Goal: Participate in discussion: Engage in conversation with other users on a specific topic

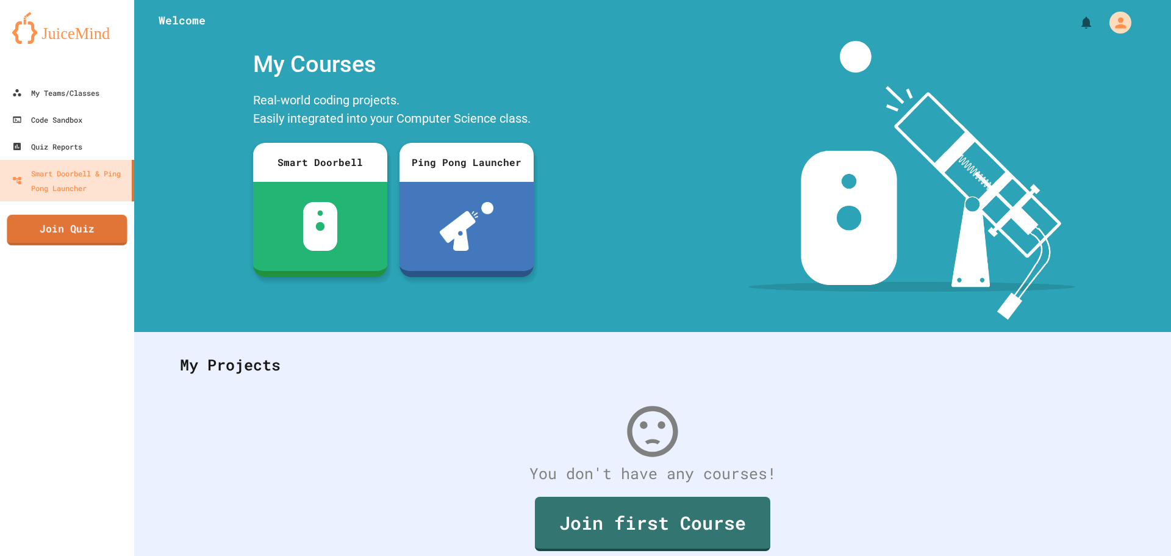
click at [54, 234] on link "Join Quiz" at bounding box center [67, 230] width 120 height 31
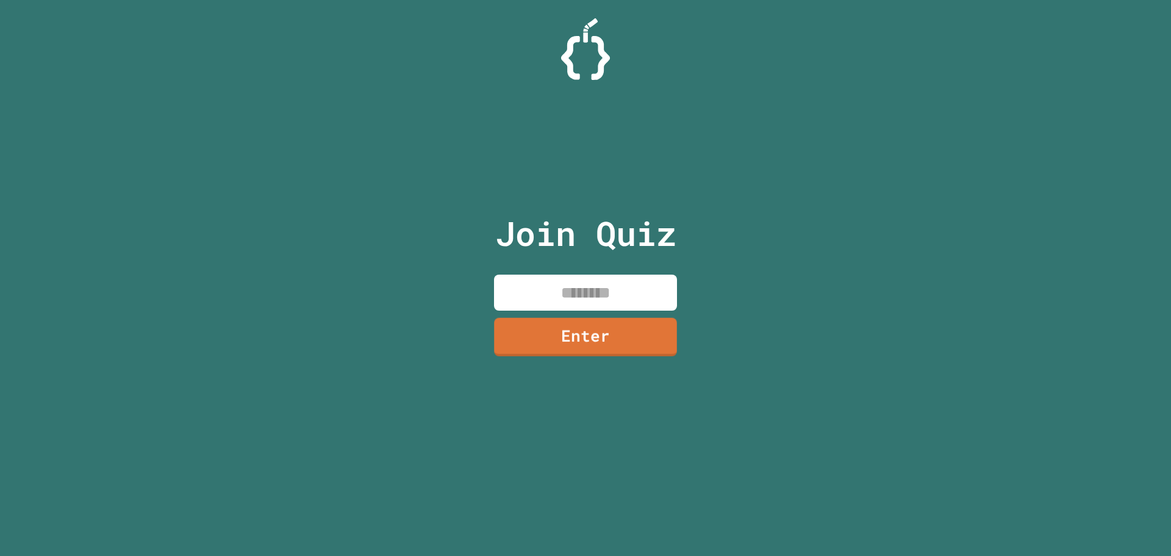
click at [544, 296] on input at bounding box center [585, 293] width 183 height 36
type input "********"
click at [573, 348] on link "Enter" at bounding box center [585, 335] width 167 height 40
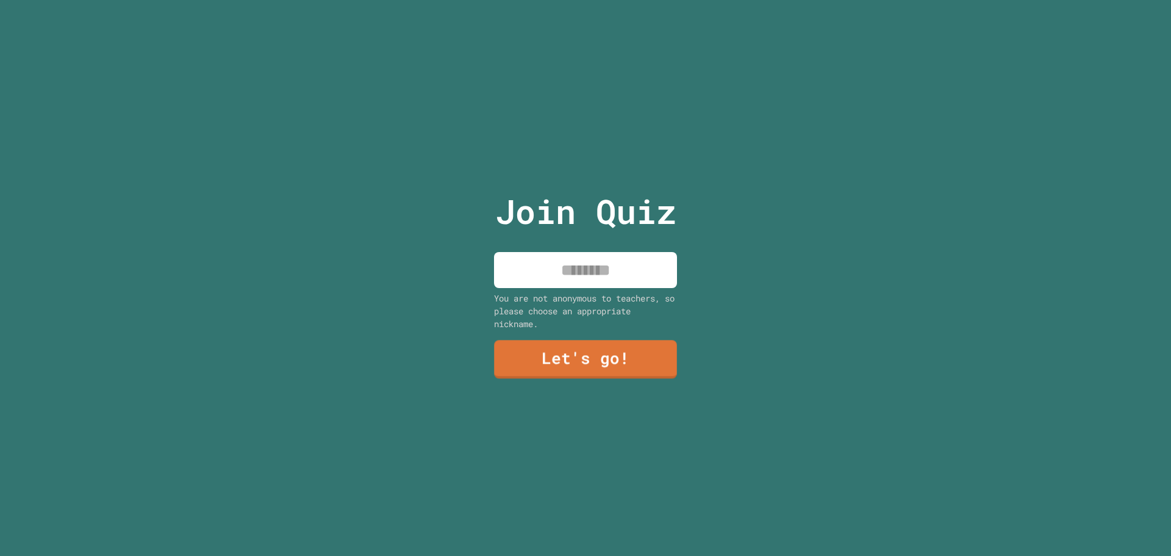
click at [538, 267] on input at bounding box center [585, 270] width 183 height 36
type input "******"
click at [571, 344] on link "Let's go!" at bounding box center [585, 358] width 181 height 40
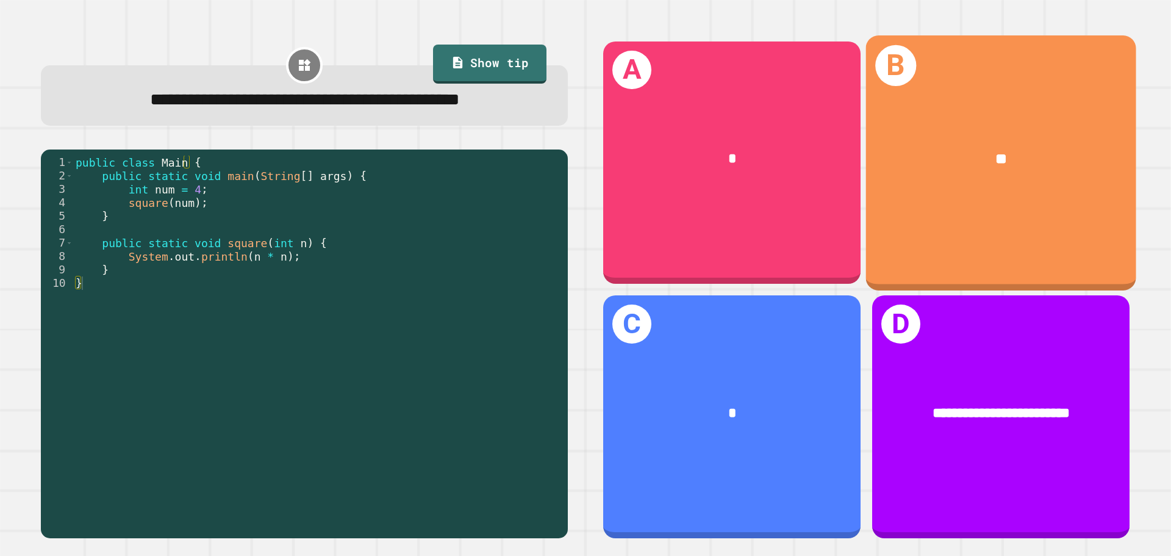
click at [944, 229] on div "B **" at bounding box center [1001, 162] width 270 height 254
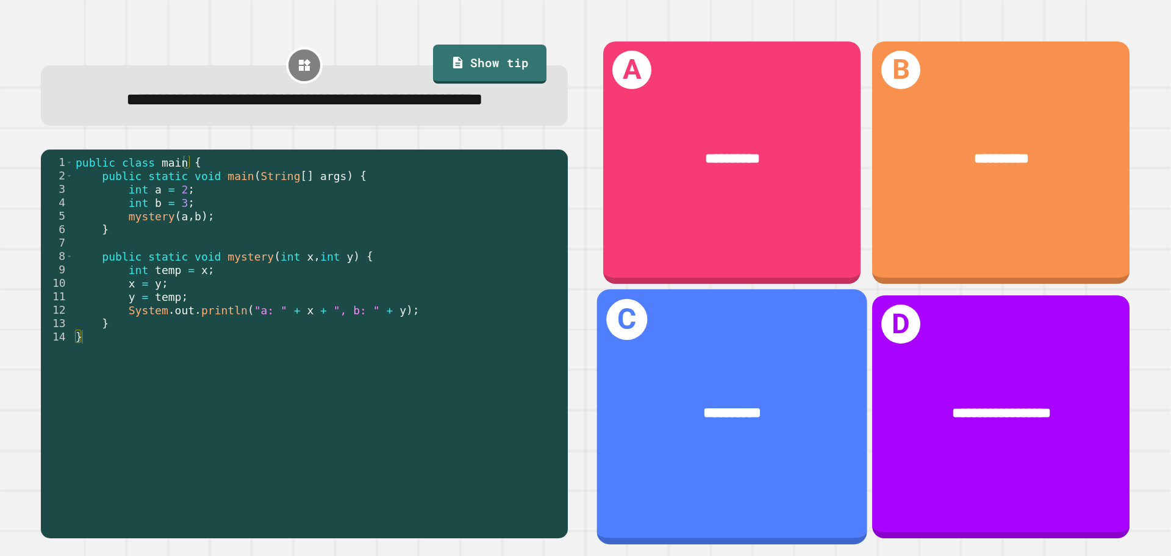
click at [766, 381] on div "**********" at bounding box center [732, 414] width 270 height 82
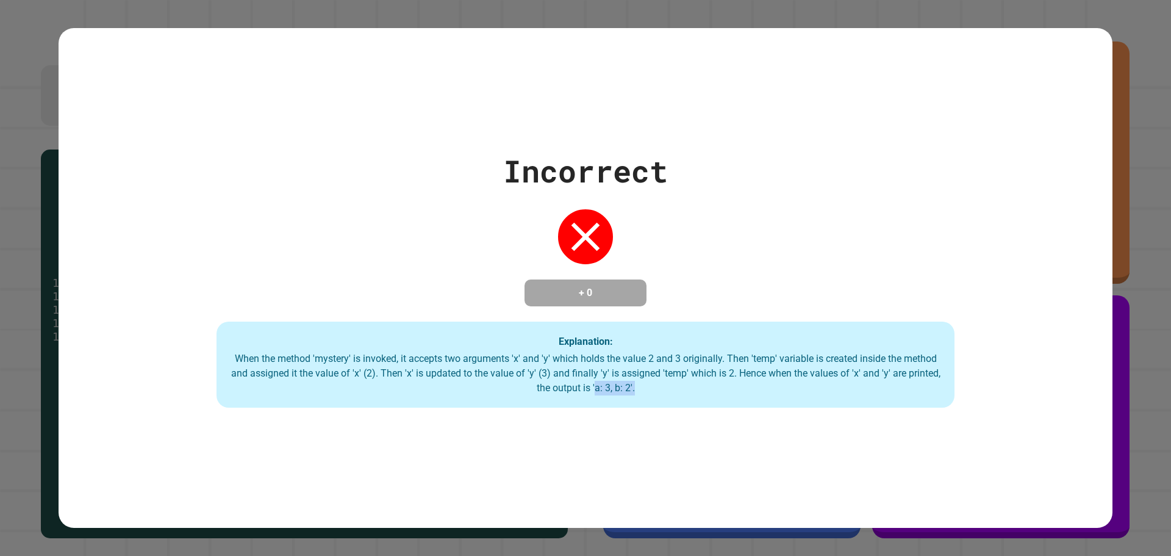
drag, startPoint x: 634, startPoint y: 393, endPoint x: 657, endPoint y: 392, distance: 23.2
click at [657, 392] on div "When the method 'mystery' is invoked, it accepts two arguments 'x' and 'y' whic…" at bounding box center [586, 373] width 714 height 44
click at [616, 381] on div "When the method 'mystery' is invoked, it accepts two arguments 'x' and 'y' whic…" at bounding box center [586, 373] width 714 height 44
click at [1134, 174] on div "Incorrect + 0 Explanation: When the method 'mystery' is invoked, it accepts two…" at bounding box center [585, 278] width 1171 height 556
click at [1134, 178] on div "Incorrect + 0 Explanation: When the method 'mystery' is invoked, it accepts two…" at bounding box center [585, 278] width 1171 height 556
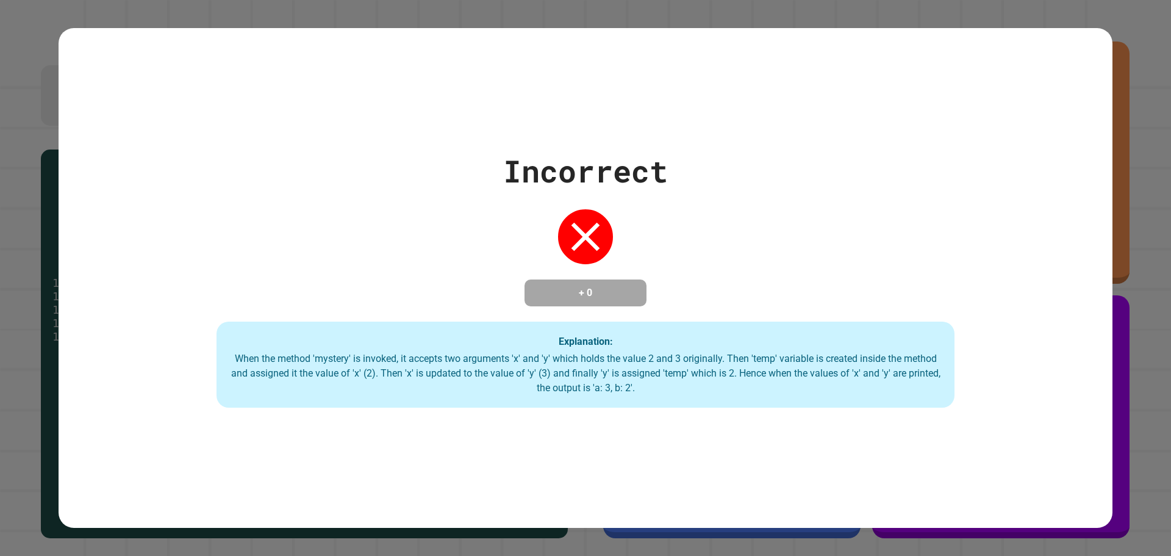
drag, startPoint x: 533, startPoint y: 219, endPoint x: 577, endPoint y: 243, distance: 50.0
click at [536, 221] on div "Incorrect + 0 Explanation: When the method 'mystery' is invoked, it accepts two…" at bounding box center [586, 278] width 1054 height 260
drag, startPoint x: 577, startPoint y: 243, endPoint x: 584, endPoint y: 246, distance: 8.2
click at [583, 246] on icon at bounding box center [585, 236] width 49 height 49
click at [584, 246] on icon at bounding box center [585, 236] width 49 height 49
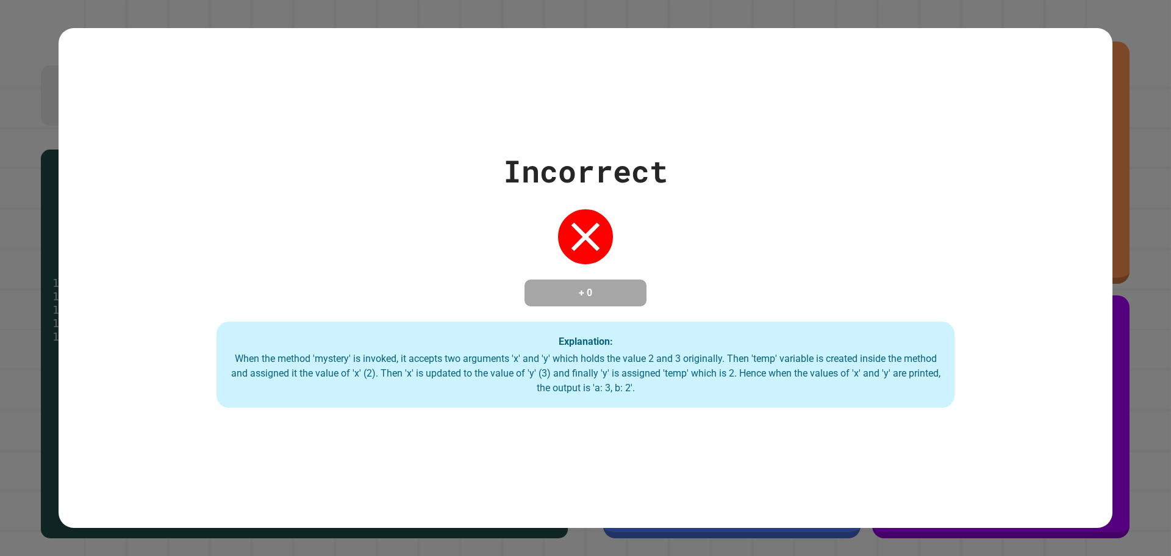
click at [56, 26] on div "Incorrect + 0 Explanation: When the method 'mystery' is invoked, it accepts two…" at bounding box center [585, 278] width 1171 height 556
drag, startPoint x: 37, startPoint y: 170, endPoint x: 49, endPoint y: 187, distance: 21.4
click at [38, 170] on div "Incorrect + 0 Explanation: When the method 'mystery' is invoked, it accepts two…" at bounding box center [585, 278] width 1171 height 556
click at [139, 223] on div "Incorrect + 0 Explanation: When the method 'mystery' is invoked, it accepts two…" at bounding box center [585, 278] width 1171 height 556
click at [570, 240] on icon at bounding box center [585, 236] width 49 height 49
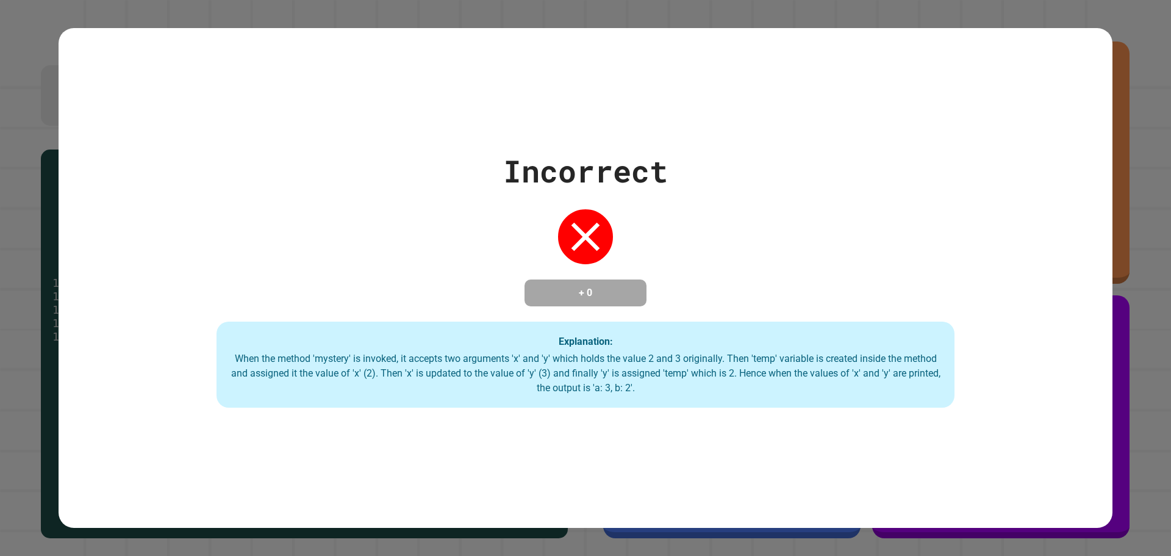
click at [572, 239] on icon at bounding box center [586, 236] width 29 height 29
drag, startPoint x: 570, startPoint y: 239, endPoint x: 563, endPoint y: 234, distance: 8.8
click at [569, 239] on icon at bounding box center [585, 236] width 49 height 49
drag, startPoint x: 595, startPoint y: 215, endPoint x: 567, endPoint y: 228, distance: 30.3
click at [563, 236] on icon at bounding box center [585, 236] width 49 height 49
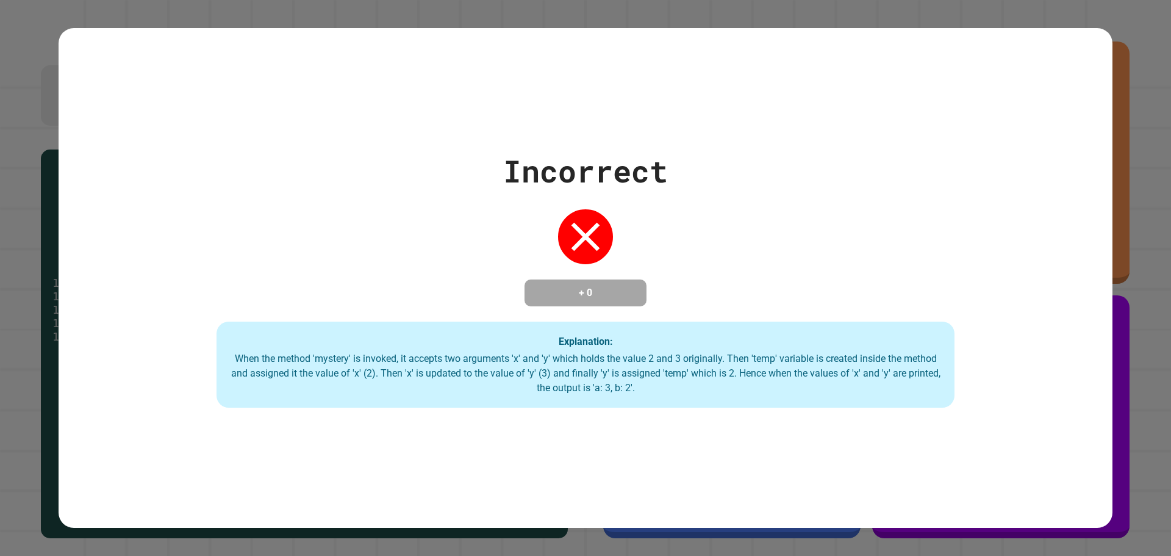
drag, startPoint x: 564, startPoint y: 214, endPoint x: 599, endPoint y: 235, distance: 40.5
click at [599, 235] on icon at bounding box center [585, 236] width 49 height 49
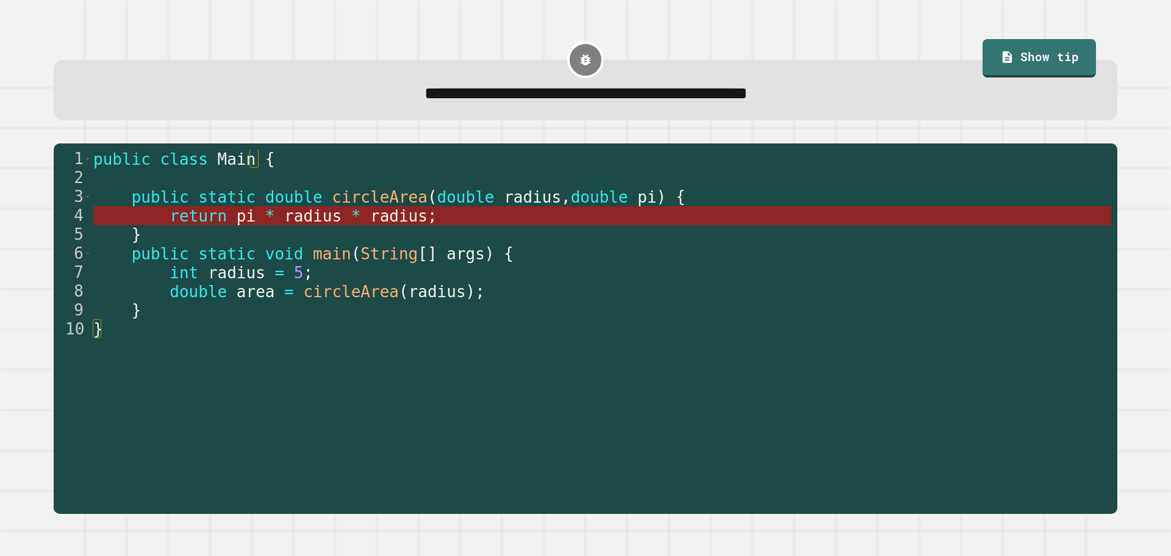
click at [290, 217] on span "radius" at bounding box center [312, 216] width 57 height 18
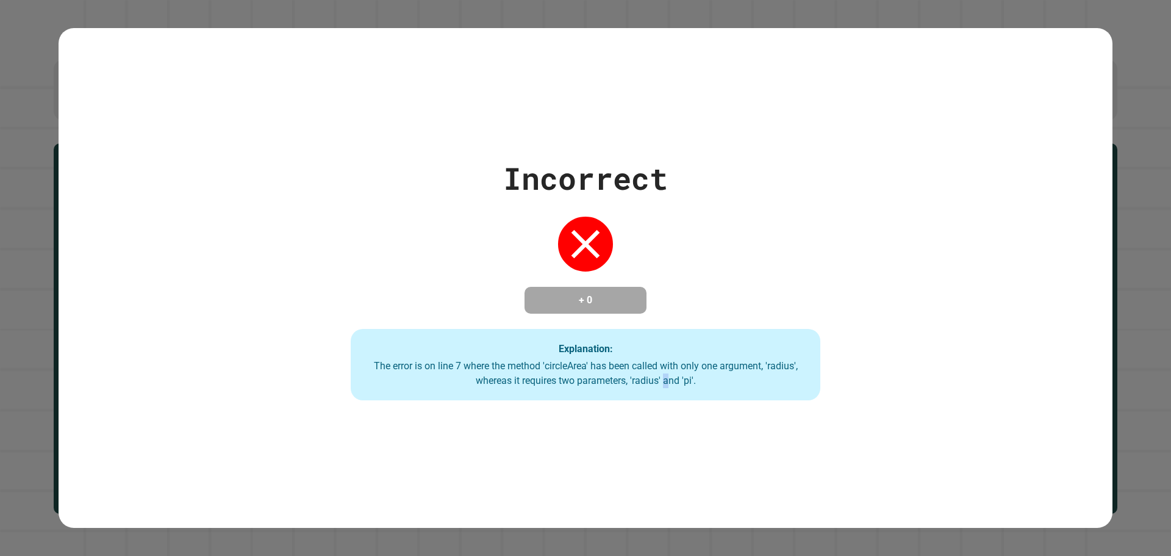
click at [661, 379] on div "The error is on line 7 where the method 'circleArea' has been called with only …" at bounding box center [585, 373] width 445 height 29
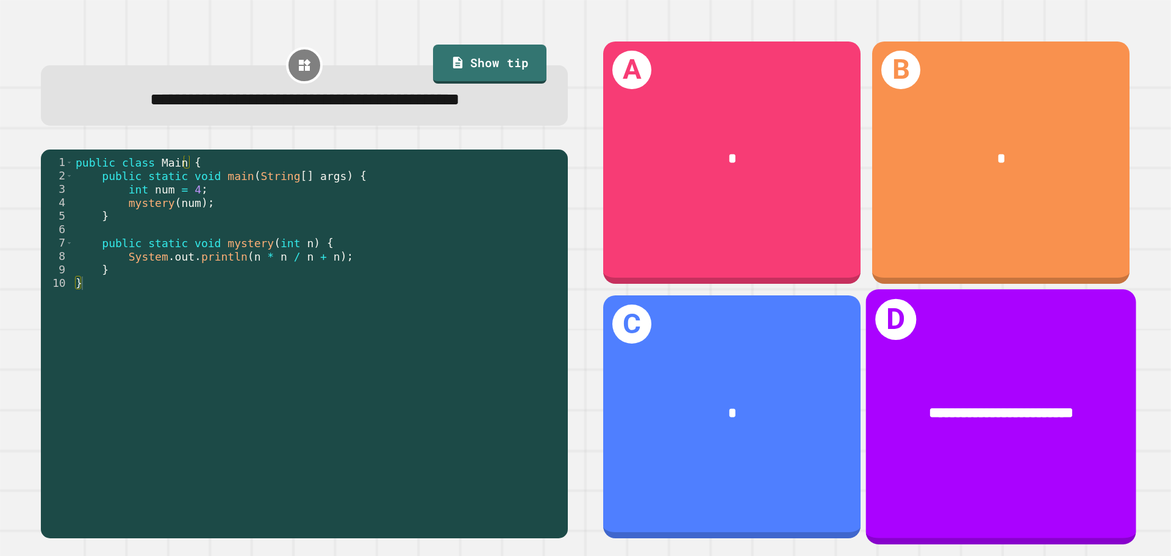
click at [996, 374] on div "**********" at bounding box center [1001, 414] width 270 height 82
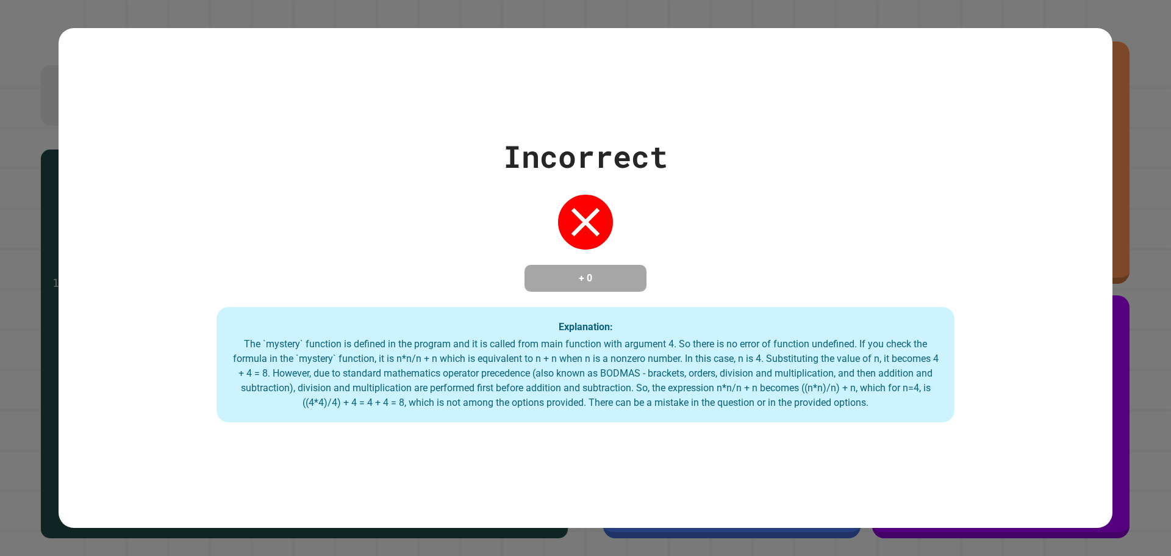
click at [88, 336] on div "Incorrect + 0 Explanation: The `mystery` function is defined in the program and…" at bounding box center [586, 278] width 1054 height 289
click at [89, 326] on div "Incorrect + 0 Explanation: The `mystery` function is defined in the program and…" at bounding box center [586, 278] width 1054 height 289
click at [95, 324] on div "Incorrect + 0 Explanation: The `mystery` function is defined in the program and…" at bounding box center [586, 278] width 1054 height 289
click at [96, 324] on div "Incorrect + 0 Explanation: The `mystery` function is defined in the program and…" at bounding box center [586, 278] width 1054 height 289
click at [98, 325] on div "Incorrect + 0 Explanation: The `mystery` function is defined in the program and…" at bounding box center [586, 278] width 1054 height 289
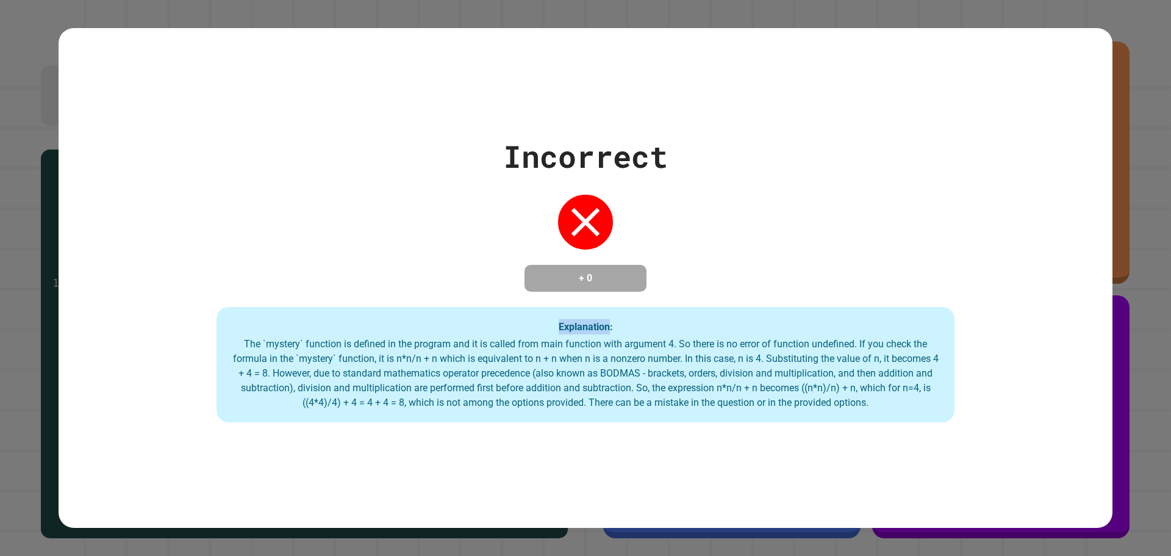
click at [98, 325] on div "Incorrect + 0 Explanation: The `mystery` function is defined in the program and…" at bounding box center [586, 278] width 1054 height 289
click at [260, 251] on div "Incorrect + 0 Explanation: The `mystery` function is defined in the program and…" at bounding box center [586, 278] width 1054 height 289
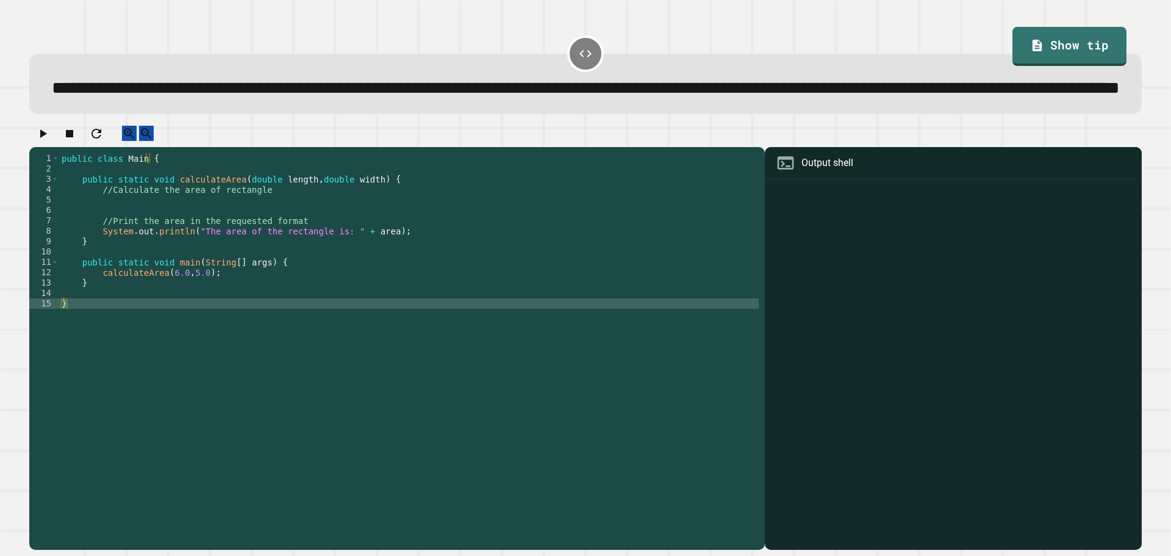
click at [824, 329] on div at bounding box center [953, 365] width 365 height 367
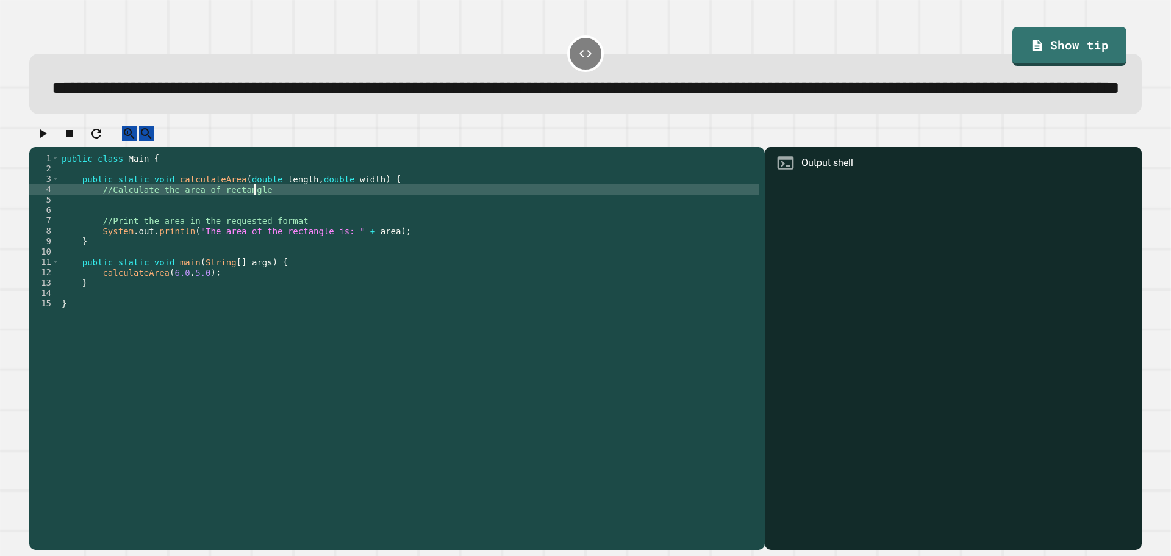
click at [308, 233] on div "public class Main { public static void calculateArea ( double length , double w…" at bounding box center [409, 324] width 700 height 342
click at [308, 239] on div "public class Main { public static void calculateArea ( double length , double w…" at bounding box center [409, 324] width 700 height 342
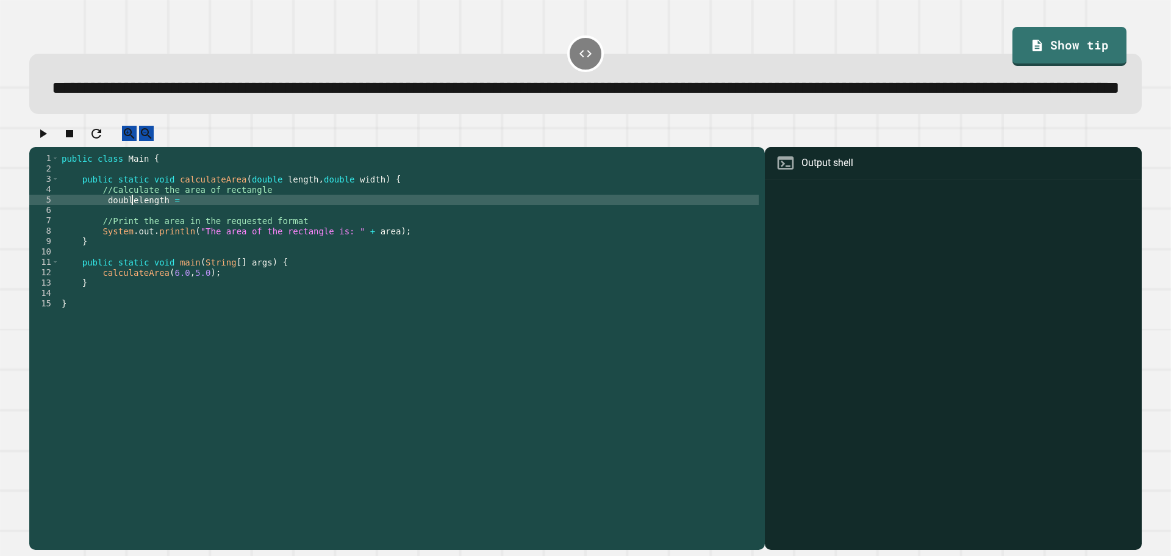
scroll to position [0, 5]
type textarea "**********"
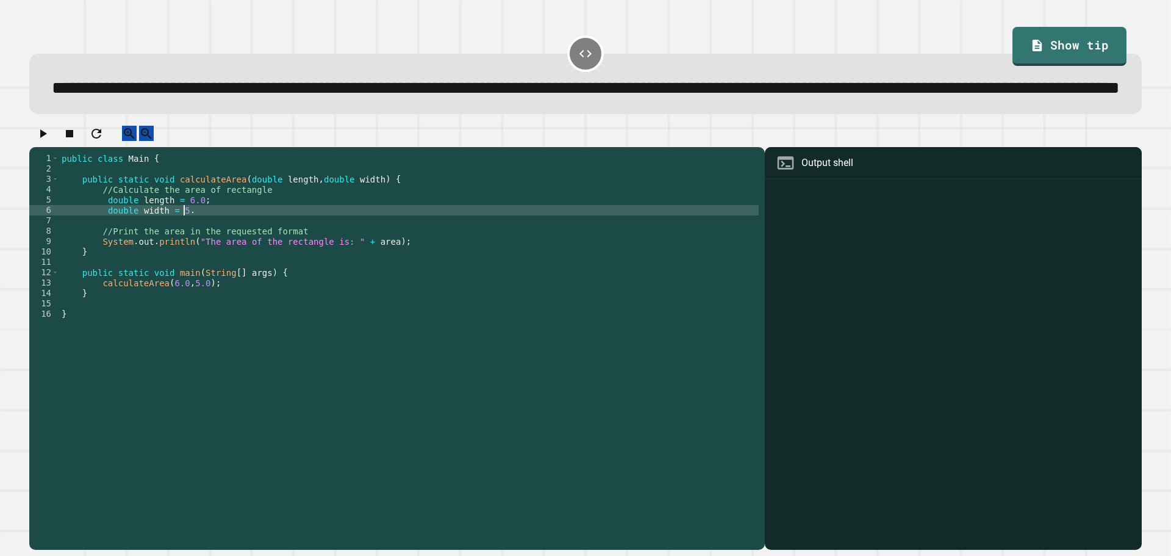
scroll to position [0, 8]
type textarea "**********"
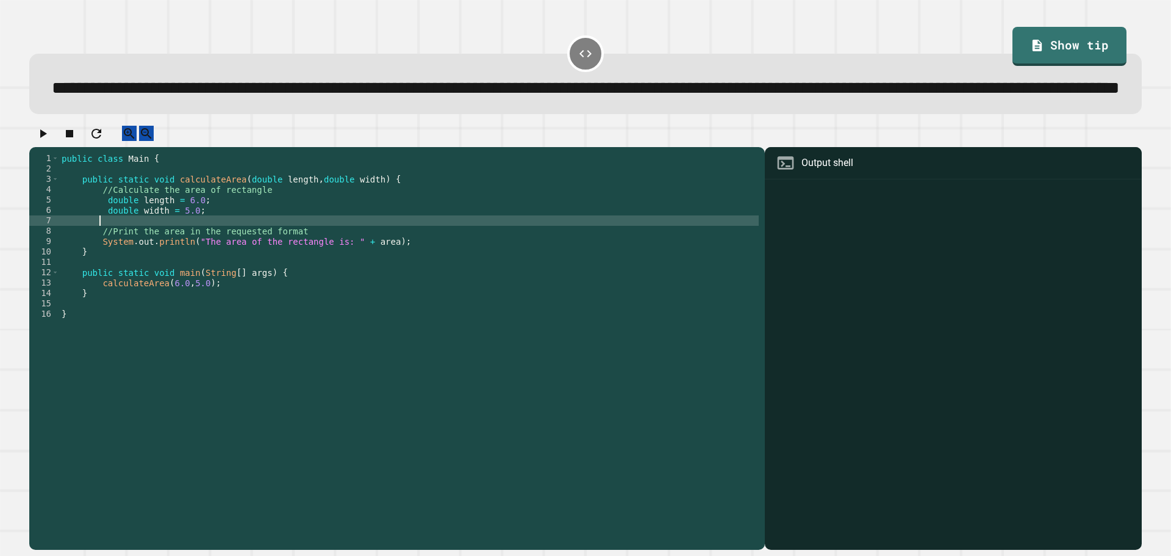
scroll to position [0, 2]
type textarea "*"
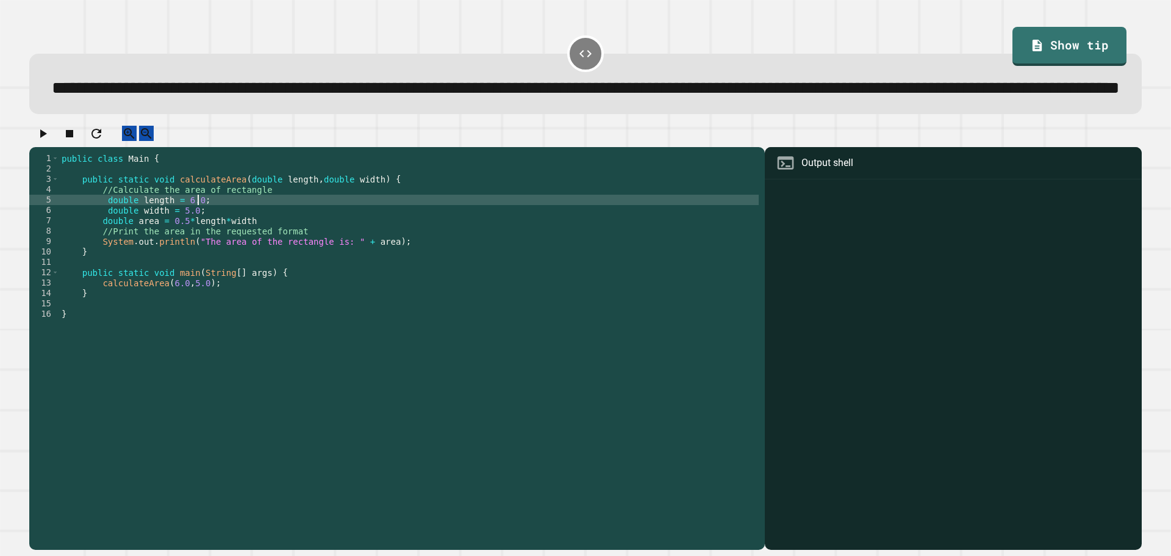
click at [196, 239] on div "public class Main { public static void calculateArea ( double length , double w…" at bounding box center [409, 324] width 700 height 342
click at [46, 141] on icon "button" at bounding box center [42, 133] width 15 height 15
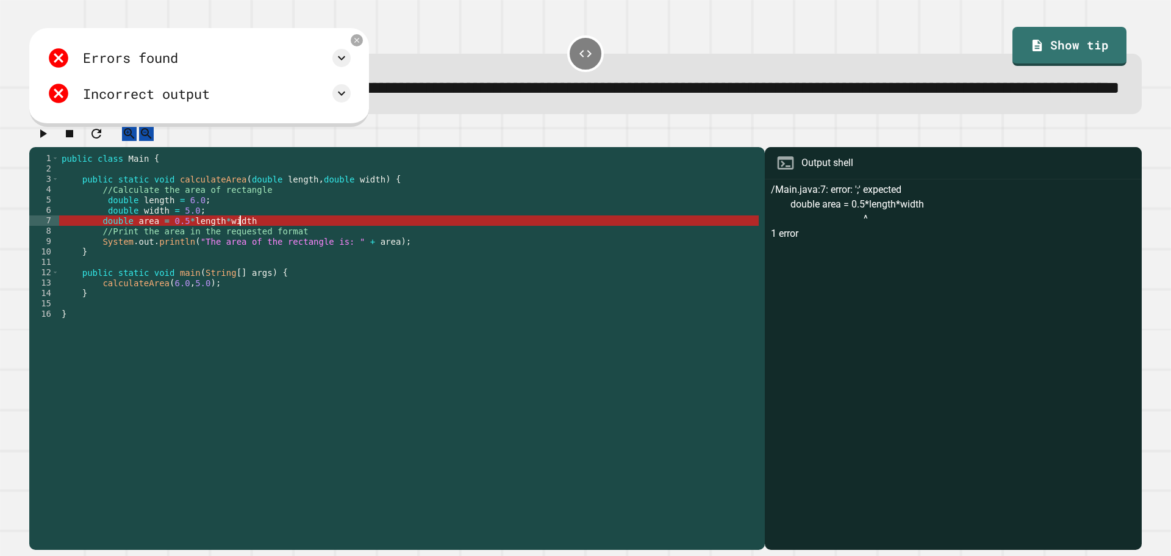
click at [245, 263] on div "public class Main { public static void calculateArea ( double length , double w…" at bounding box center [409, 324] width 700 height 342
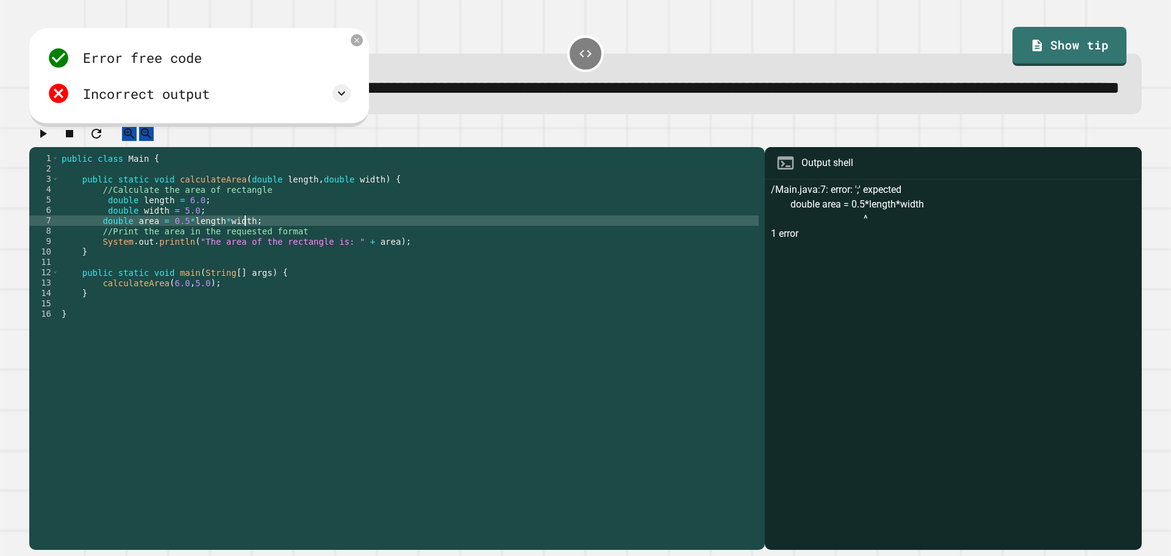
click at [222, 292] on div "public class Main { public static void calculateArea ( double length , double w…" at bounding box center [409, 324] width 700 height 342
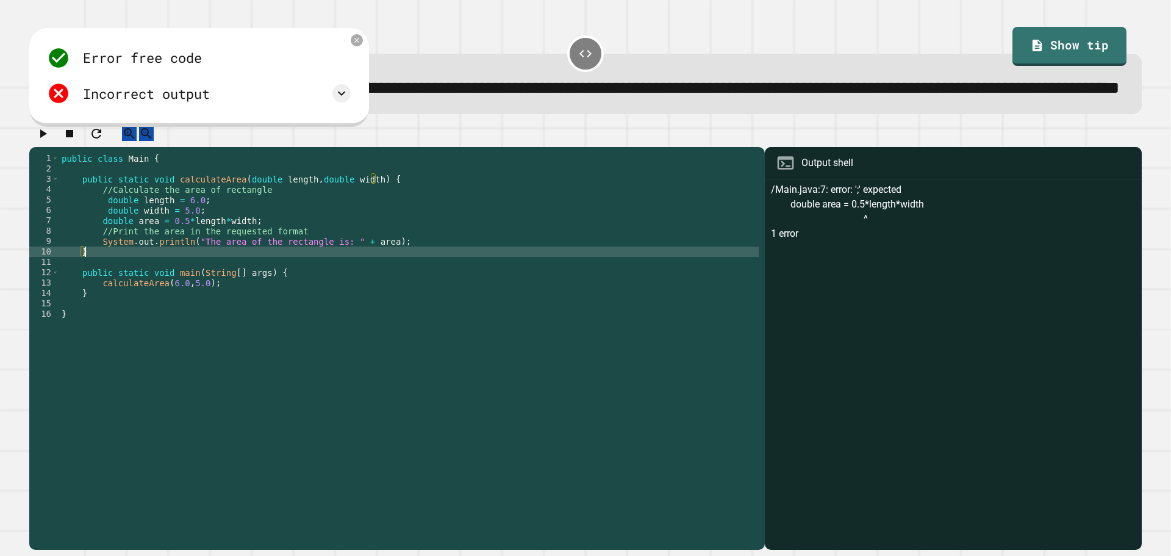
scroll to position [0, 1]
click at [50, 141] on icon "button" at bounding box center [42, 133] width 15 height 15
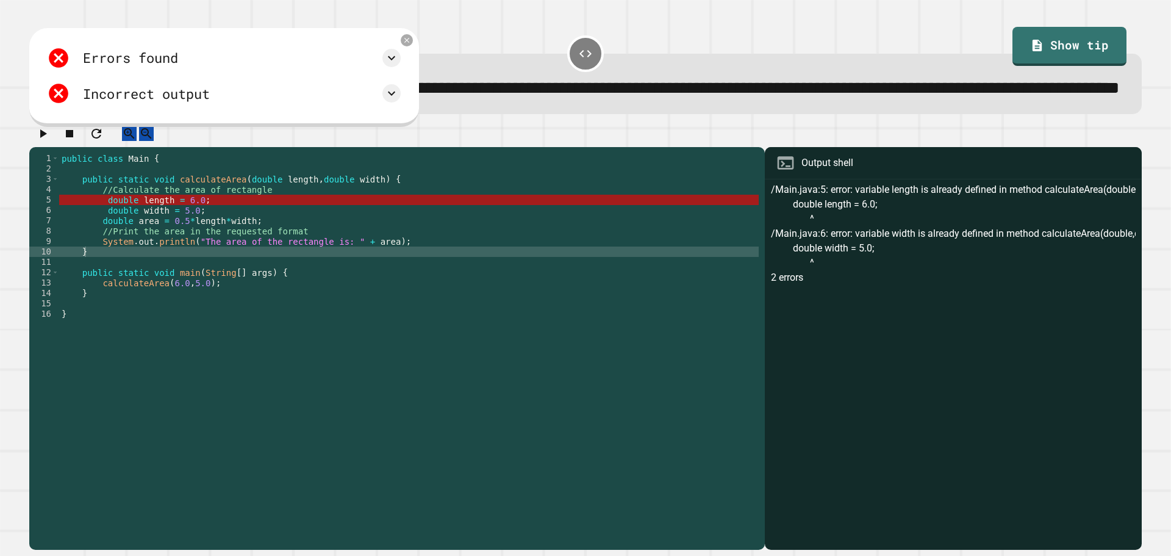
drag, startPoint x: 131, startPoint y: 242, endPoint x: 144, endPoint y: 241, distance: 12.8
click at [135, 241] on div "public class Main { public static void calculateArea ( double length , double w…" at bounding box center [409, 324] width 700 height 342
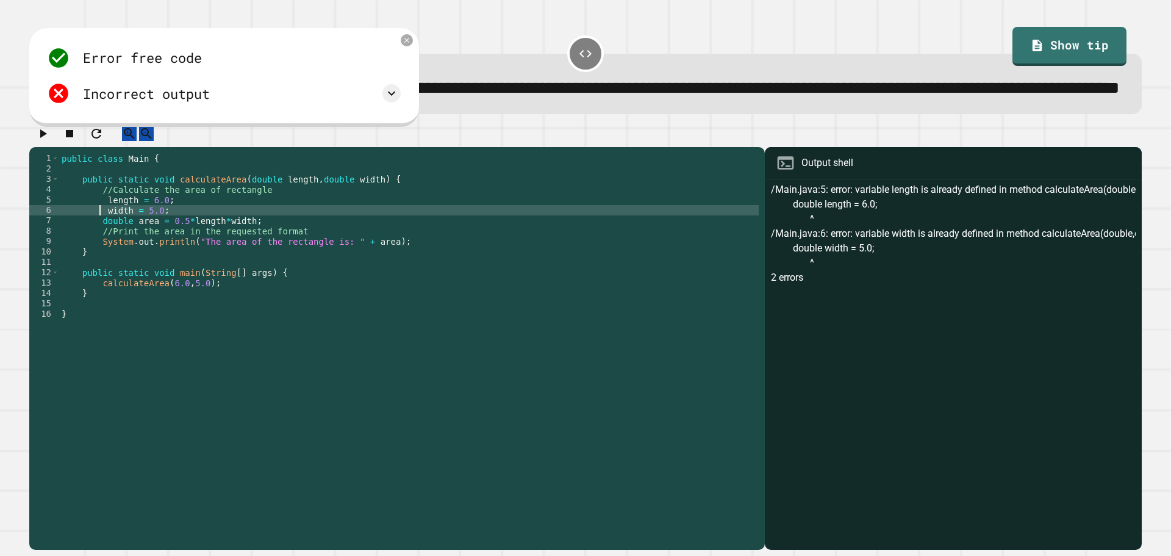
click at [44, 141] on icon "button" at bounding box center [42, 133] width 15 height 15
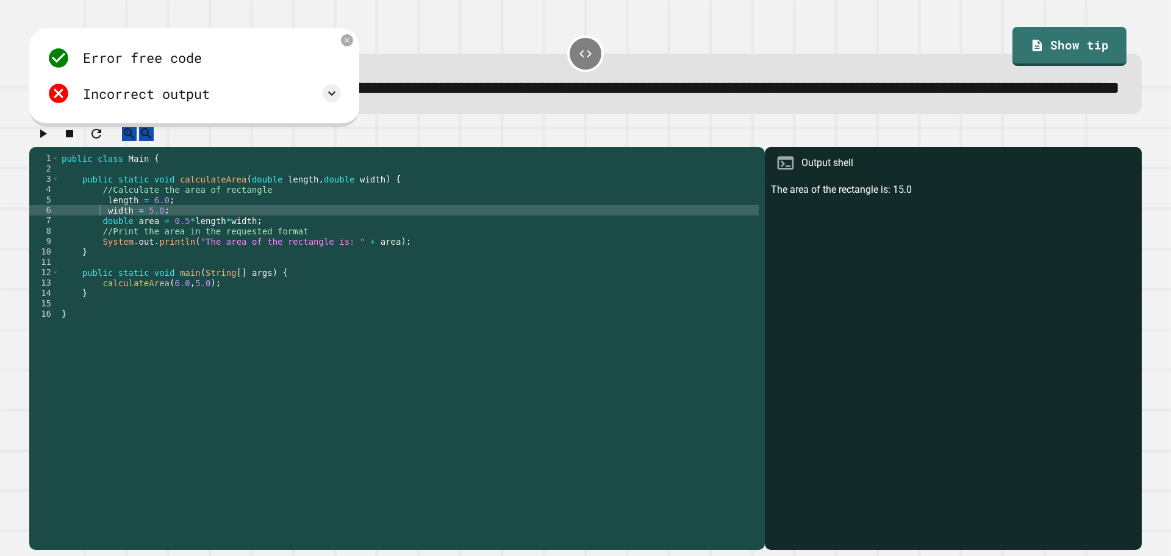
click at [98, 239] on div "public class Main { public static void calculateArea ( double length , double w…" at bounding box center [409, 324] width 700 height 342
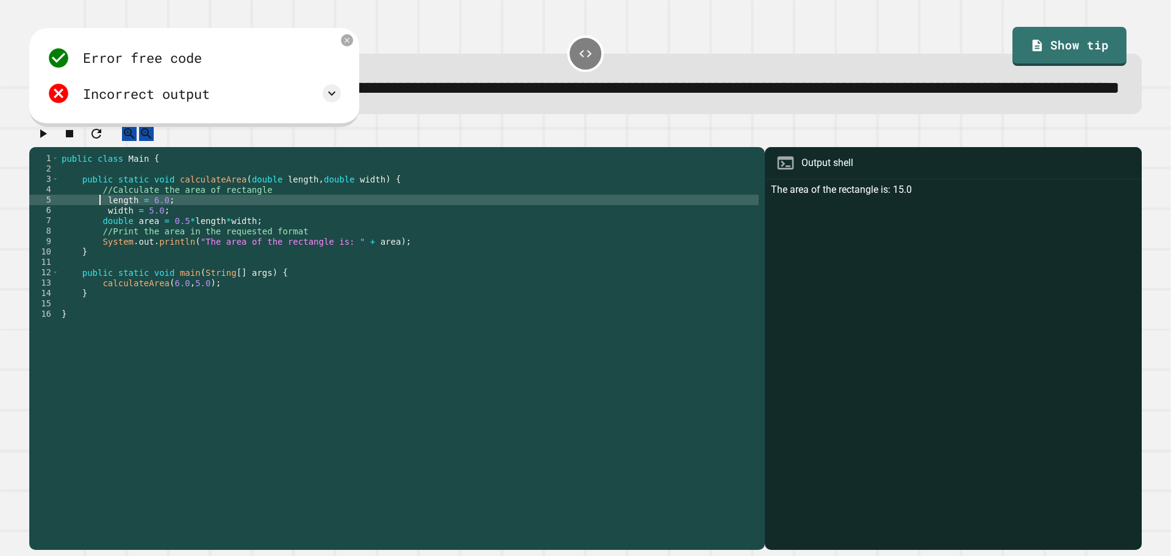
click at [103, 240] on div "public class Main { public static void calculateArea ( double length , double w…" at bounding box center [409, 324] width 700 height 342
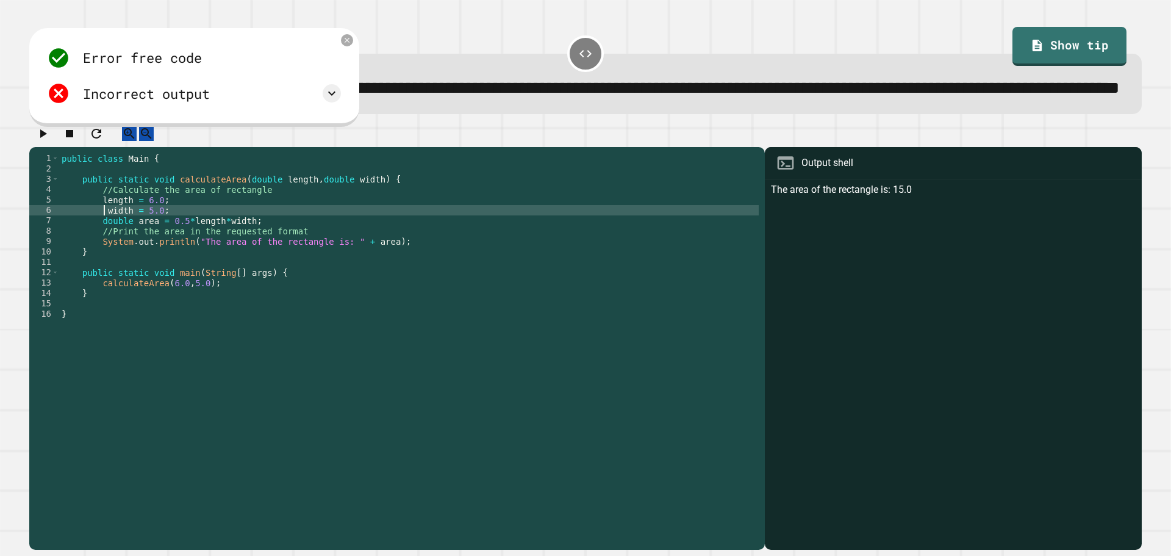
click at [103, 250] on div "public class Main { public static void calculateArea ( double length , double w…" at bounding box center [409, 324] width 700 height 342
type textarea "**********"
click at [229, 248] on div "public class Main { public static void calculateArea ( double length , double w…" at bounding box center [409, 324] width 700 height 342
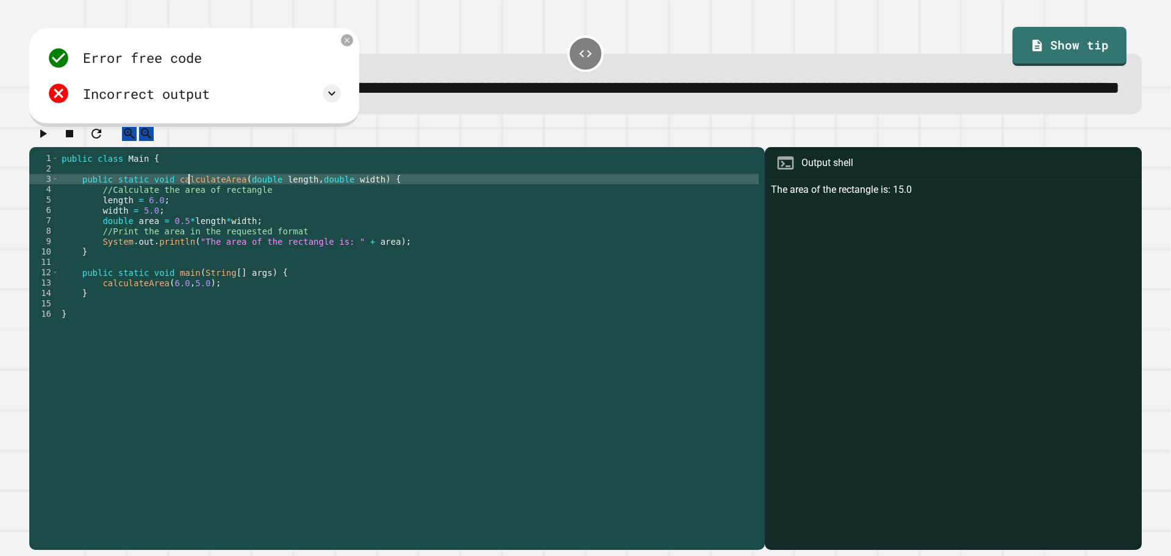
click at [188, 217] on div "public class Main { public static void calculateArea ( double length , double w…" at bounding box center [409, 324] width 700 height 342
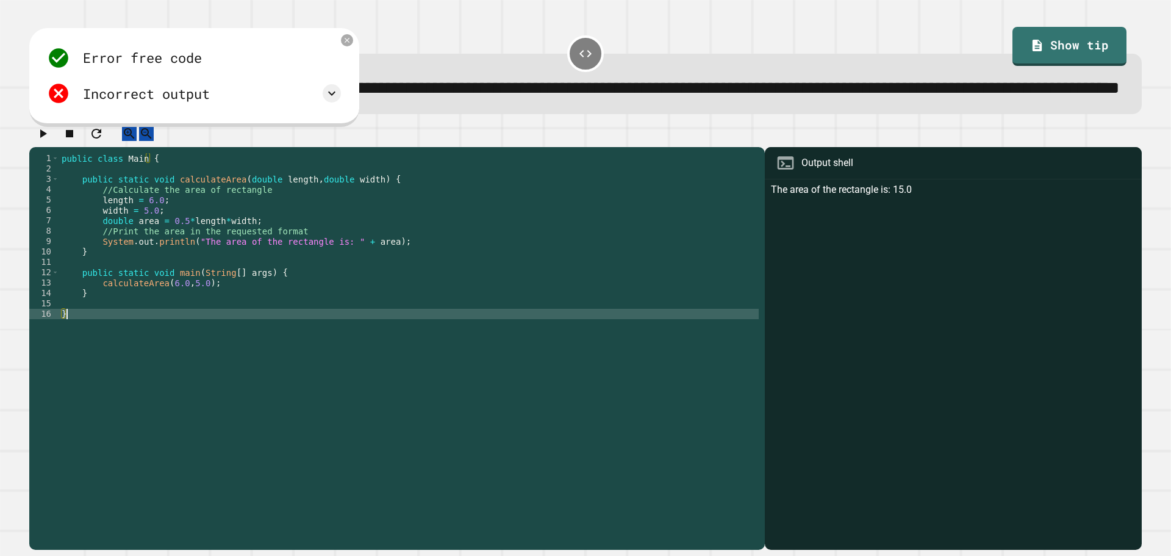
click at [429, 371] on div "public class Main { public static void calculateArea ( double length , double w…" at bounding box center [409, 324] width 700 height 342
click at [470, 147] on div at bounding box center [585, 136] width 1113 height 21
click at [1034, 42] on icon at bounding box center [1040, 43] width 13 height 15
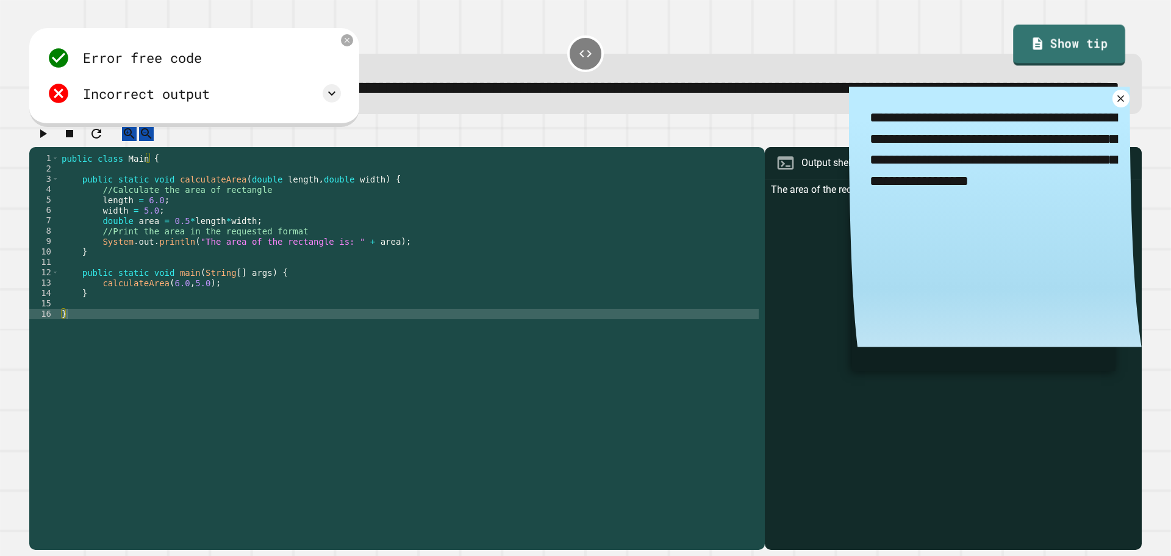
click at [1031, 42] on icon at bounding box center [1038, 44] width 14 height 15
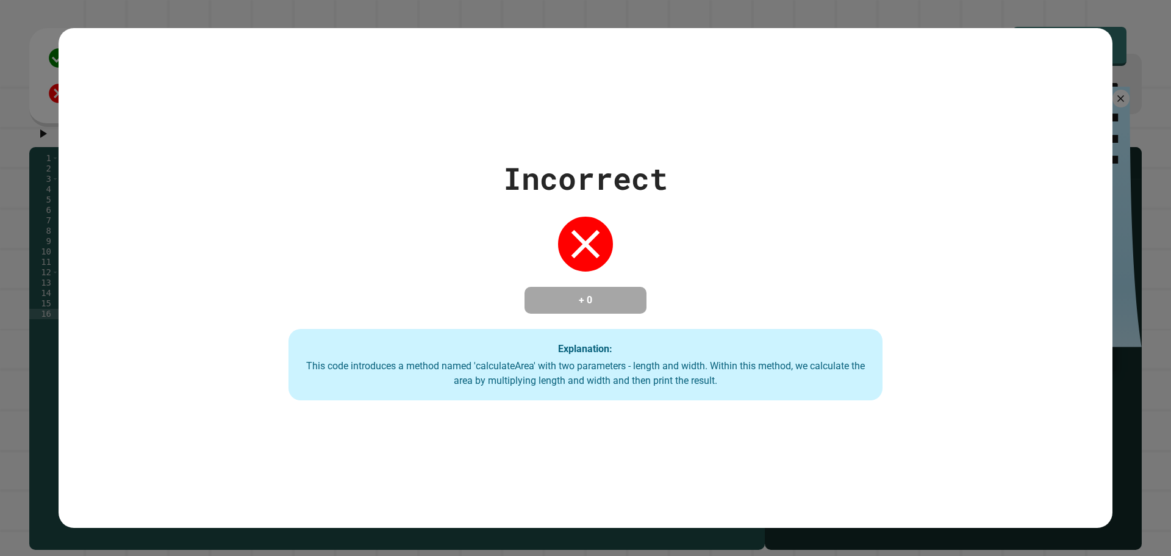
click at [182, 260] on div "Incorrect + 0 Explanation: This code introduces a method named 'calculateArea' …" at bounding box center [585, 278] width 849 height 245
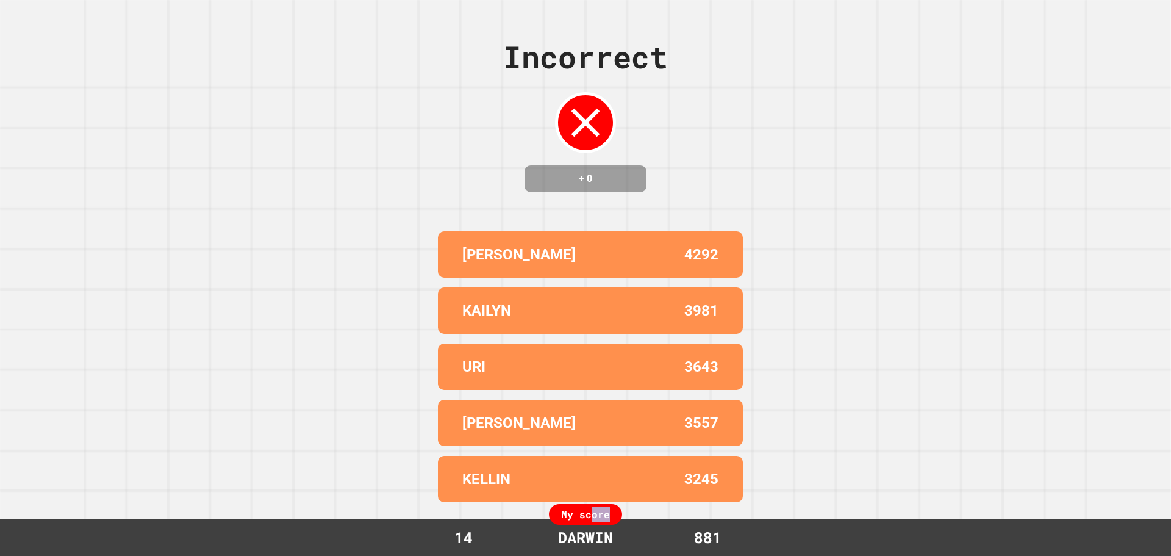
drag, startPoint x: 589, startPoint y: 513, endPoint x: 616, endPoint y: 519, distance: 27.4
click at [616, 519] on div "My score" at bounding box center [585, 514] width 73 height 21
click at [621, 515] on div "Incorrect + 0 [PERSON_NAME] 4292 KAILYN 3981 URI 3643 [PERSON_NAME] 3557 [PERSO…" at bounding box center [585, 278] width 1171 height 556
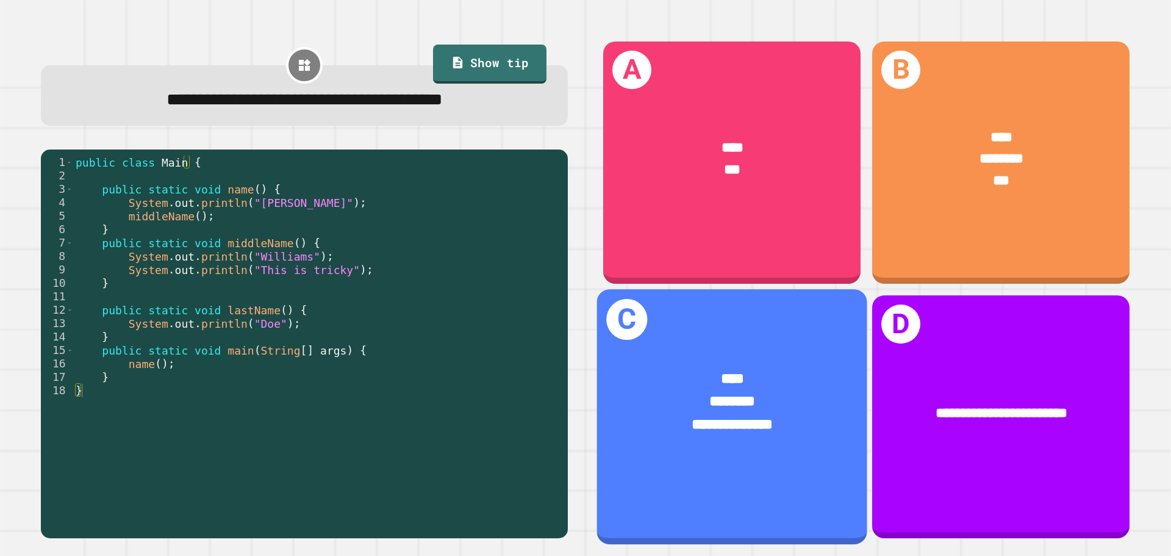
click at [681, 368] on div "****" at bounding box center [732, 379] width 210 height 23
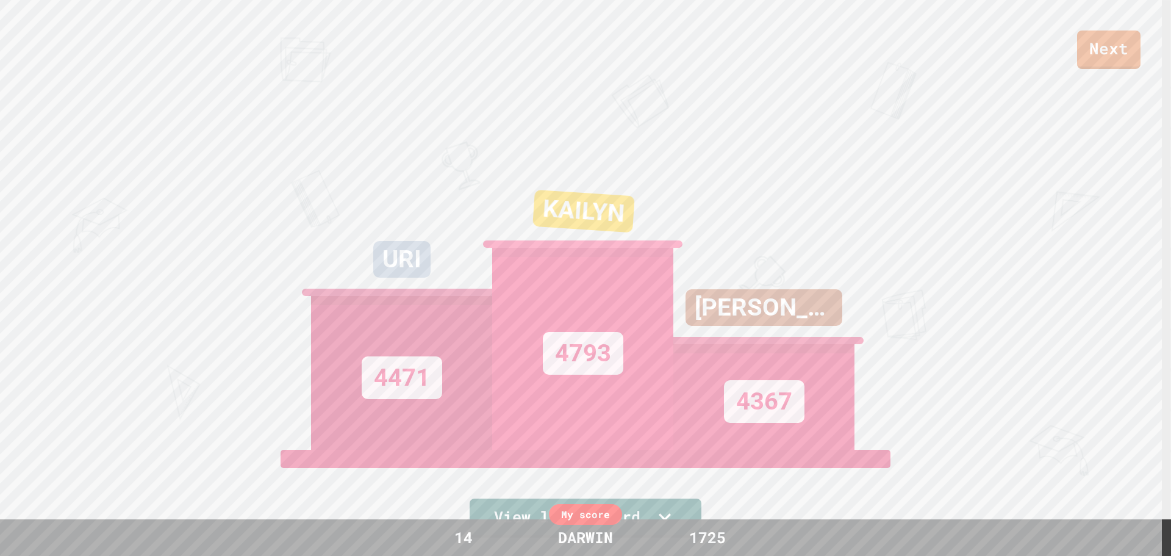
scroll to position [244, 0]
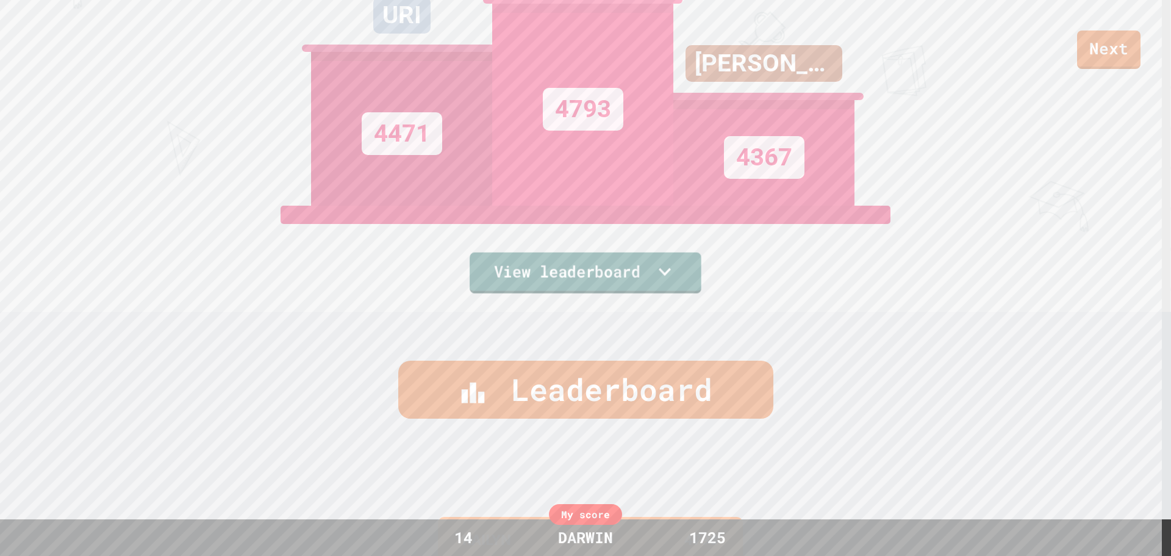
click at [594, 256] on link "View leaderboard" at bounding box center [586, 273] width 232 height 41
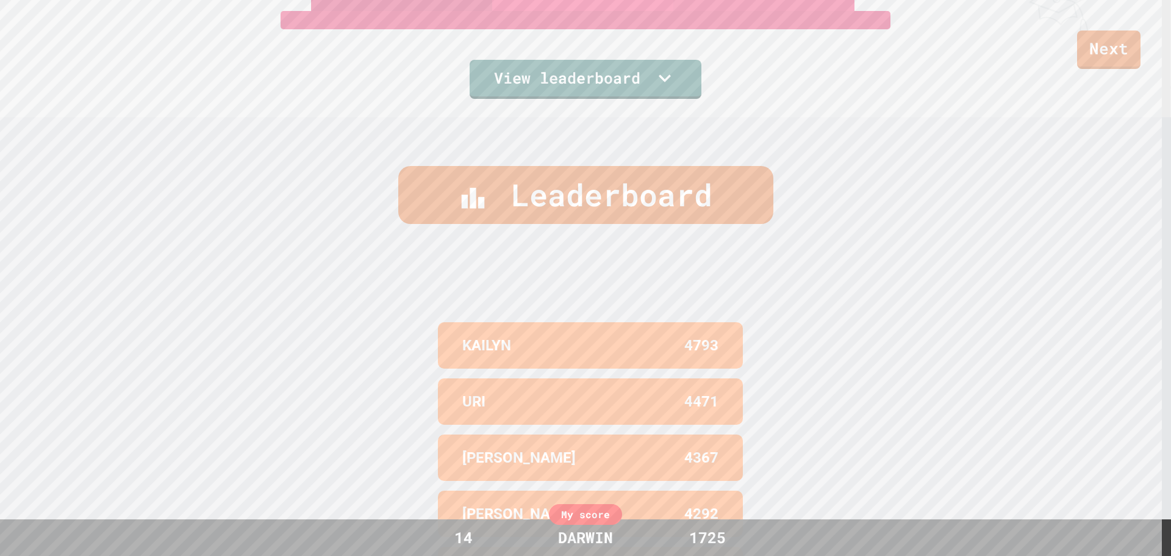
scroll to position [561, 0]
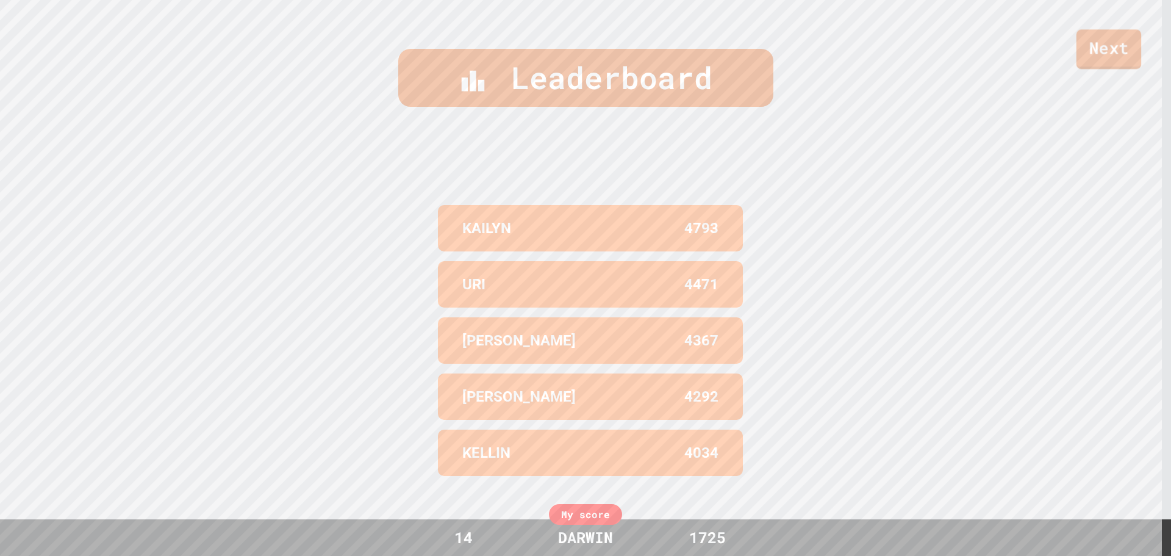
click at [1113, 44] on link "Next" at bounding box center [1109, 49] width 65 height 40
